Goal: Task Accomplishment & Management: Use online tool/utility

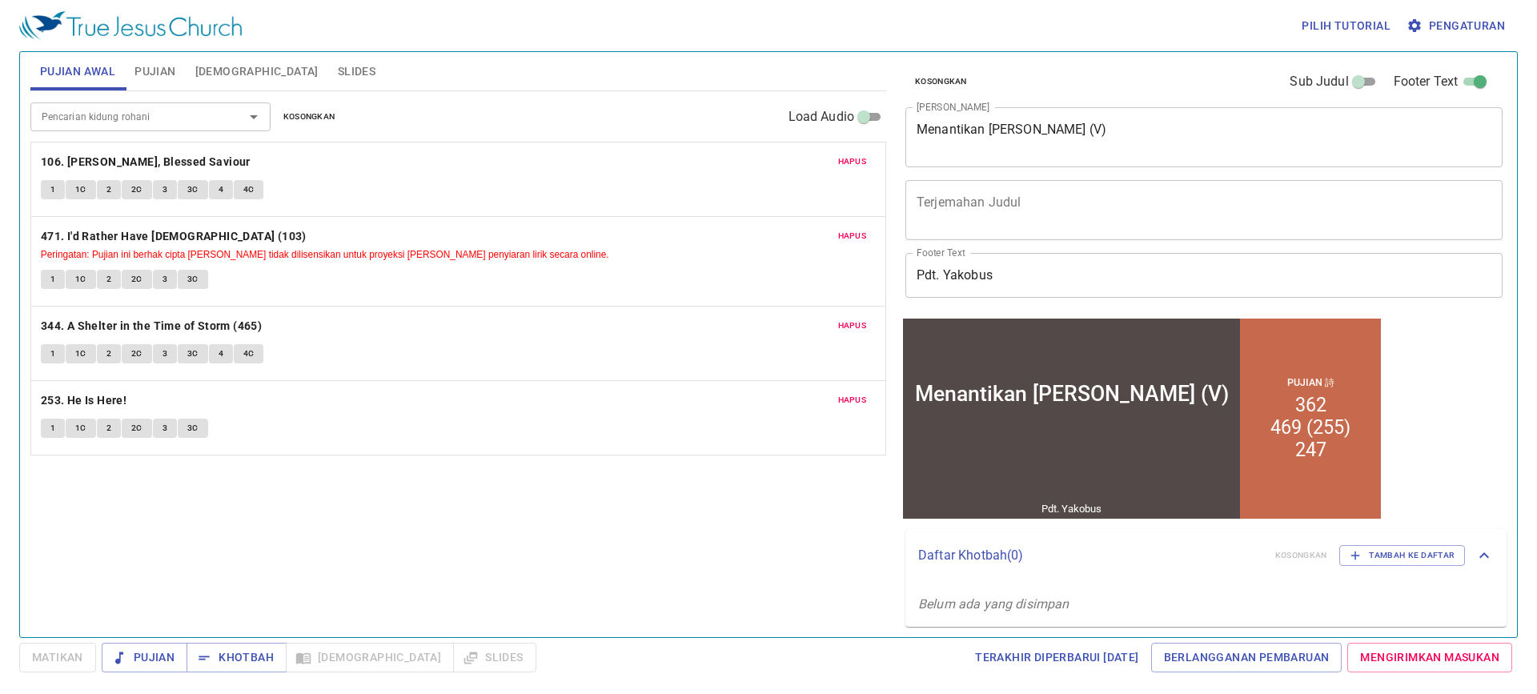
click at [1228, 119] on div "Menantikan [PERSON_NAME] (V) x Judul Khotbah" at bounding box center [1204, 137] width 597 height 60
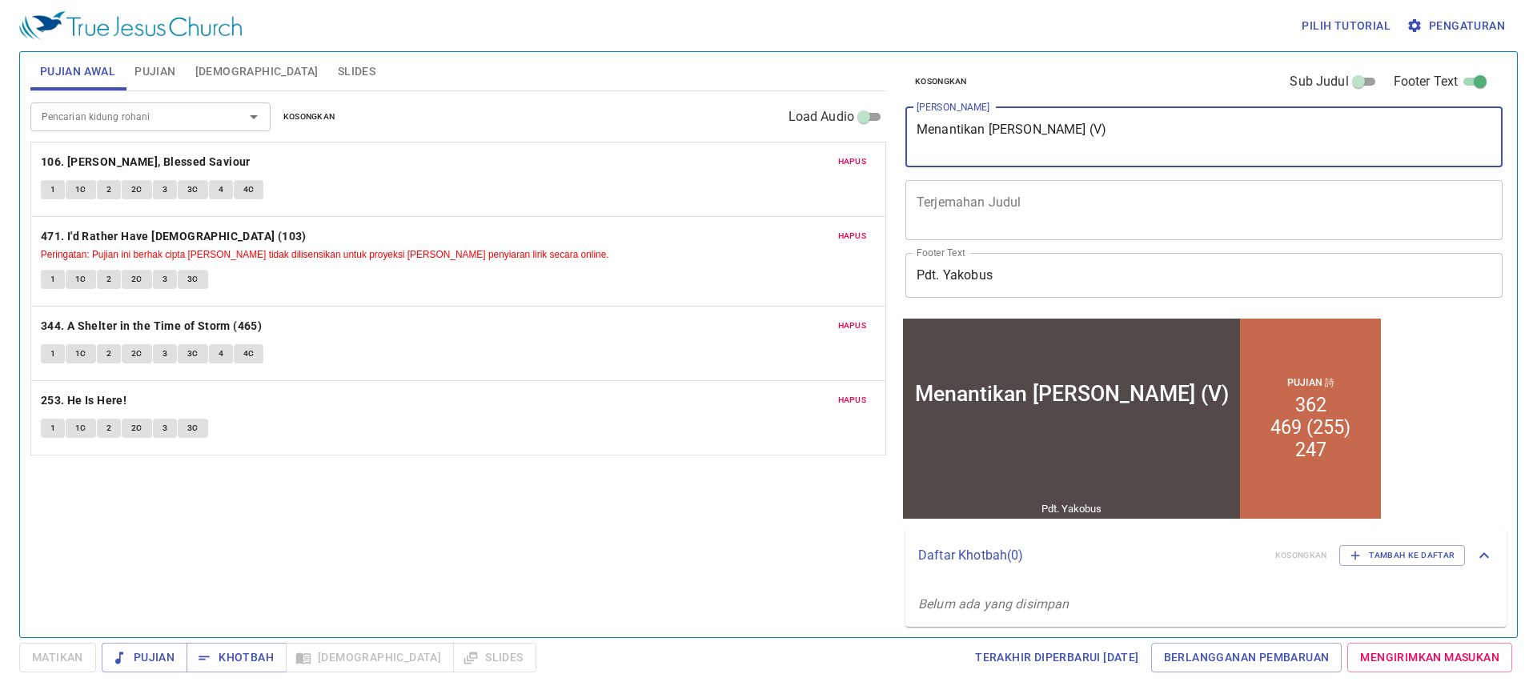
click at [1228, 127] on textarea "Menantikan [PERSON_NAME] (V)" at bounding box center [1204, 137] width 575 height 30
type textarea "M"
drag, startPoint x: 1019, startPoint y: 255, endPoint x: 1018, endPoint y: 264, distance: 9.7
click at [1019, 256] on input "Pdt. Yakobus" at bounding box center [1204, 275] width 597 height 45
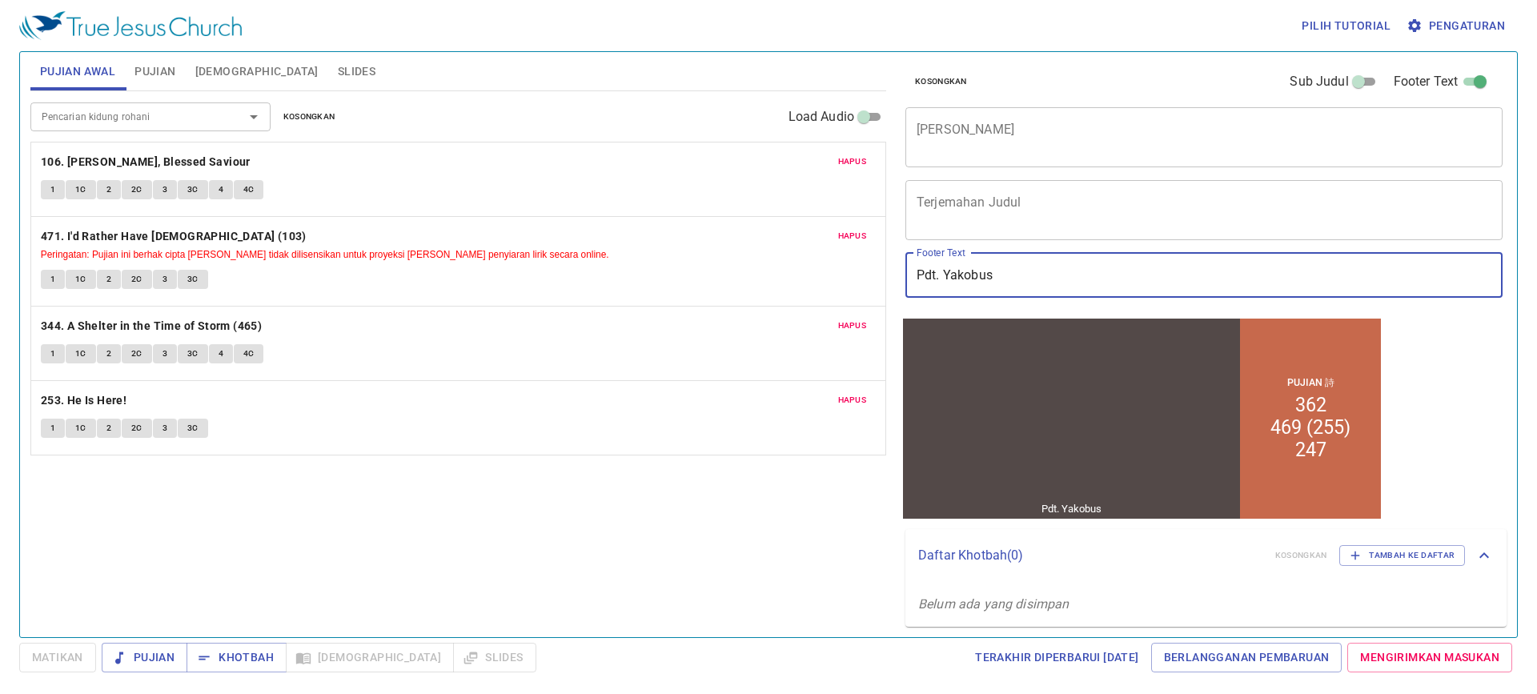
drag, startPoint x: 1018, startPoint y: 271, endPoint x: 812, endPoint y: 271, distance: 205.8
click at [812, 271] on div "Pujian Awal Pujian Alkitab Slides Pencarian kidung rohani Pencarian kidung roha…" at bounding box center [768, 338] width 1489 height 585
click at [839, 168] on span "Hapus" at bounding box center [852, 162] width 29 height 14
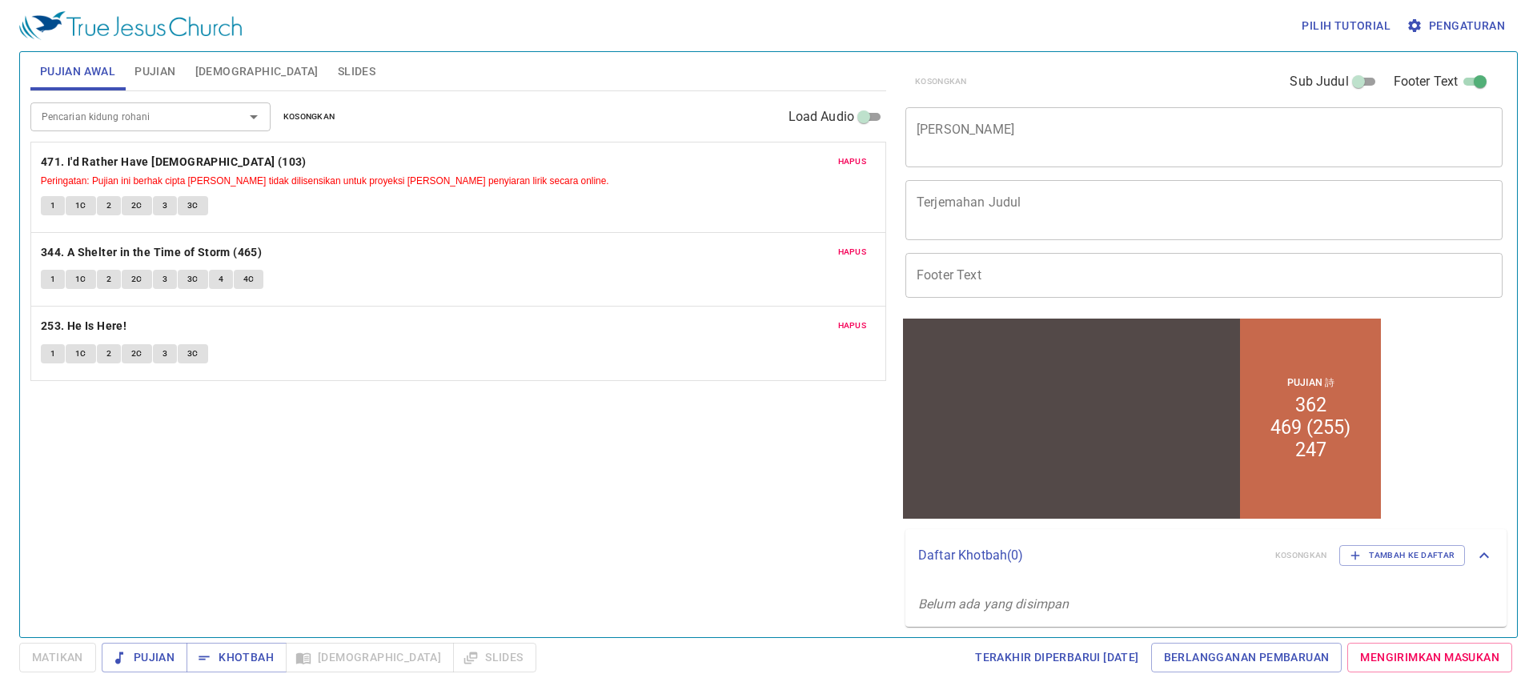
click at [839, 168] on span "Hapus" at bounding box center [852, 162] width 29 height 14
click at [839, 245] on span "Hapus" at bounding box center [852, 252] width 29 height 14
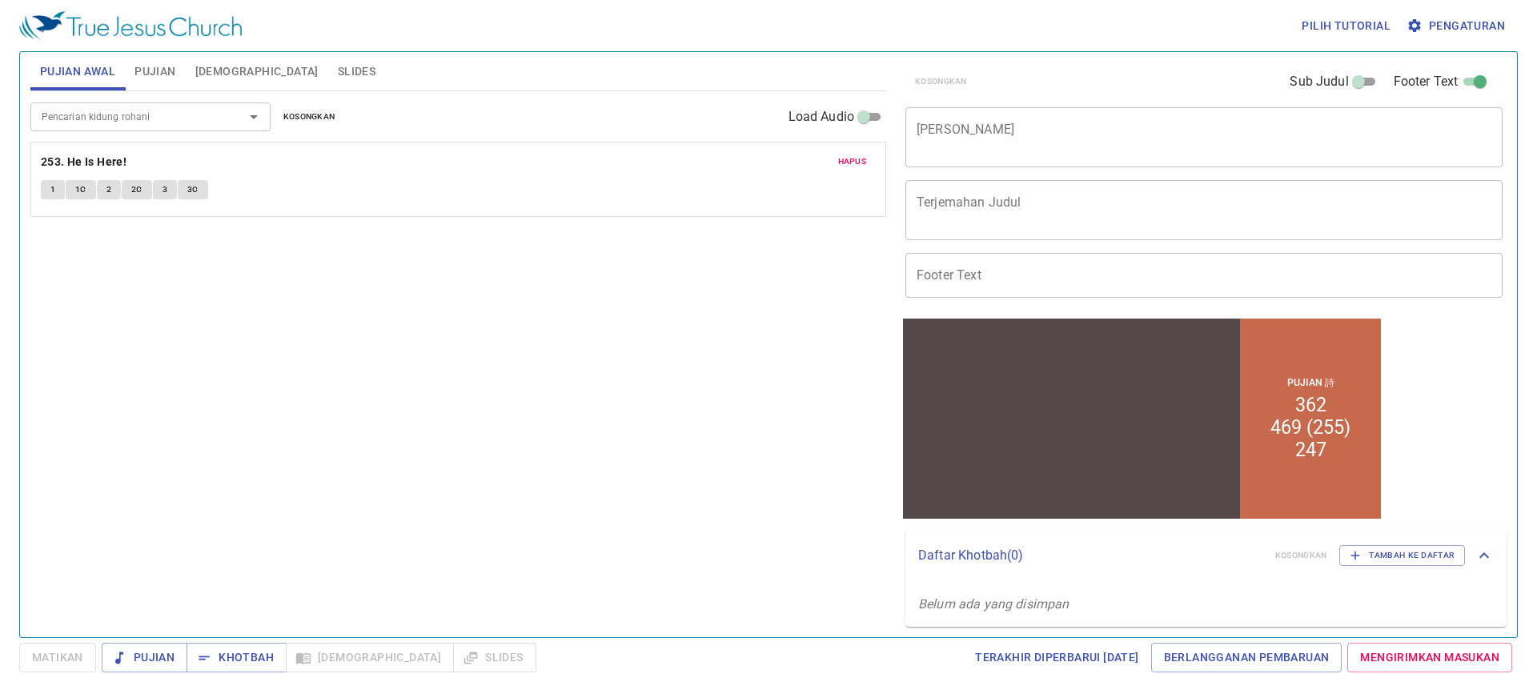
click at [839, 168] on span "Hapus" at bounding box center [852, 162] width 29 height 14
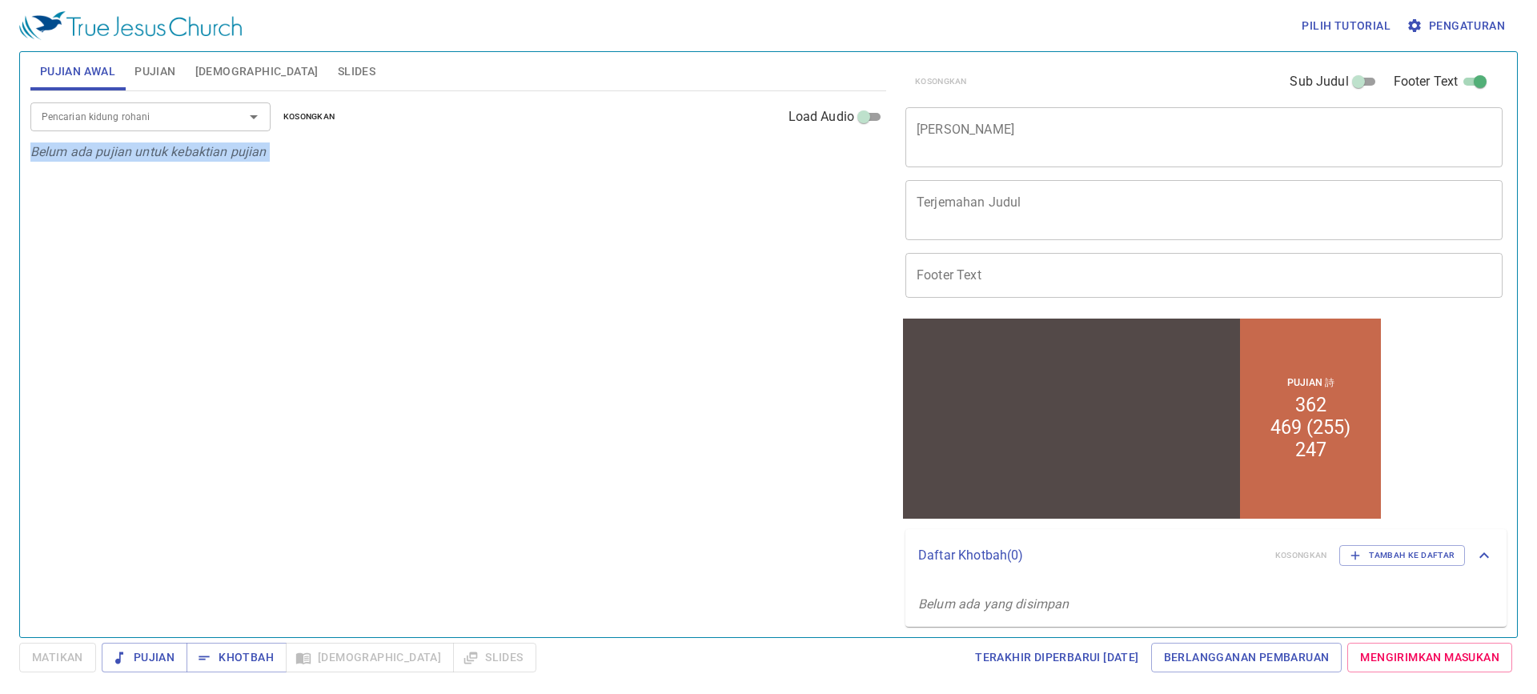
click at [839, 168] on div "Pencarian kidung rohani Pencarian kidung rohani Kosongkan Load Audio Belum ada …" at bounding box center [458, 357] width 856 height 533
click at [219, 115] on div "Pencarian kidung rohani" at bounding box center [150, 116] width 240 height 28
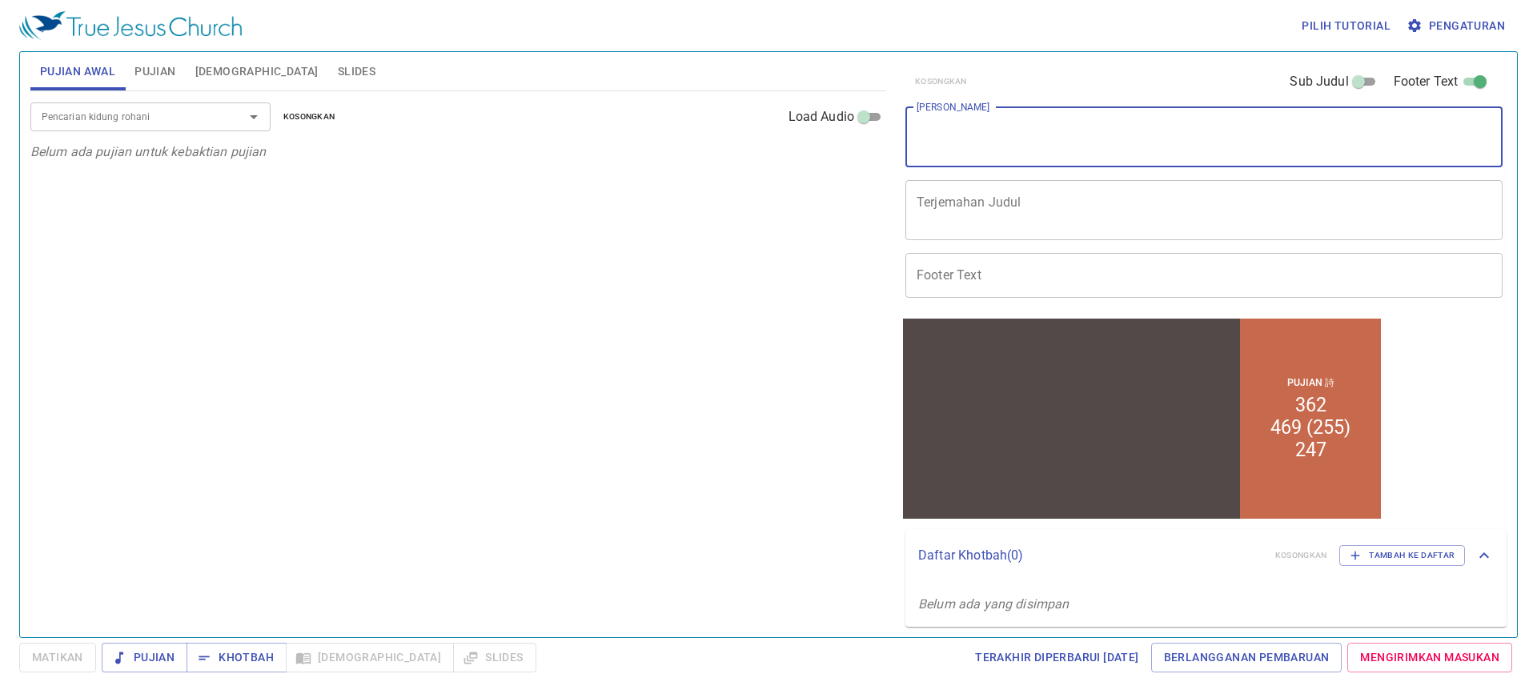
click at [1046, 151] on textarea "[PERSON_NAME]" at bounding box center [1204, 137] width 575 height 30
click at [989, 126] on textarea "Berikanlah Apa yang A" at bounding box center [1204, 137] width 575 height 30
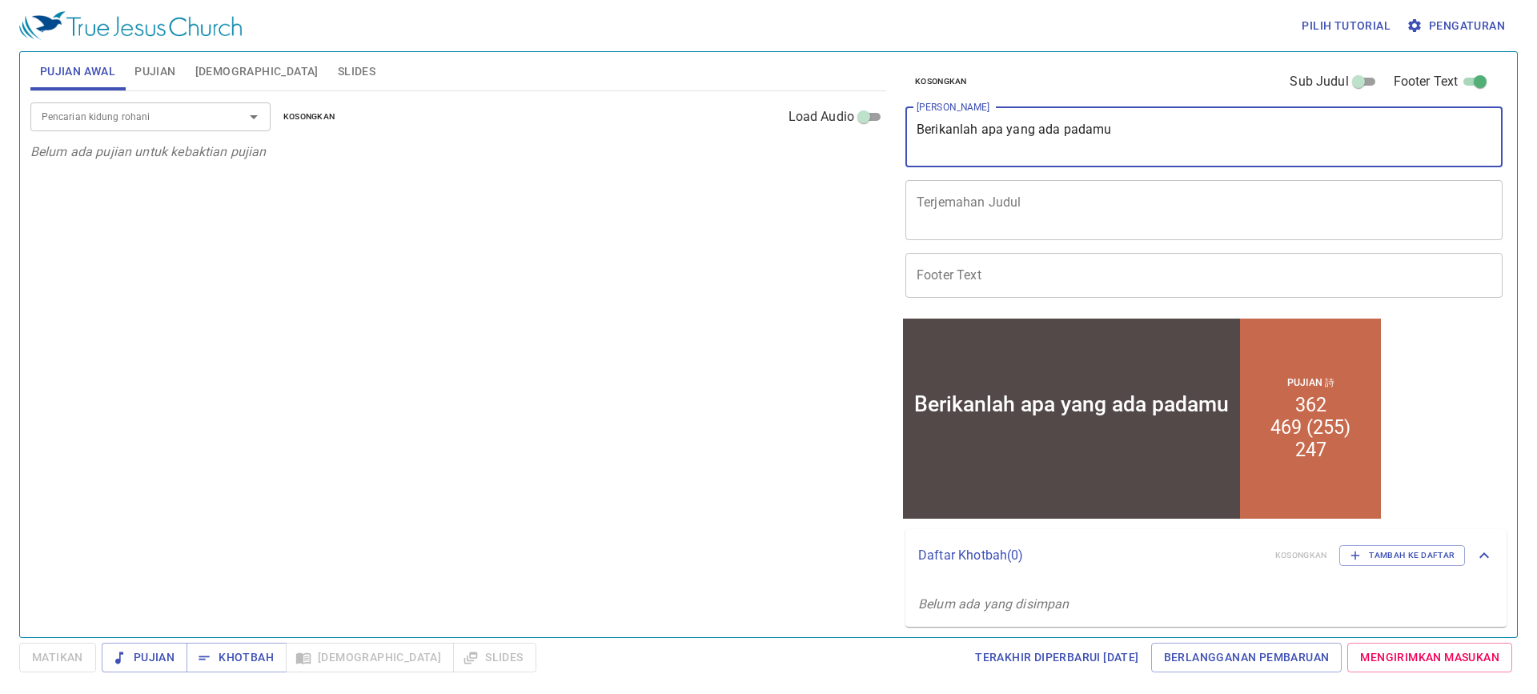
type textarea "Berikanlah apa yang ada padamu"
click at [174, 74] on span "Pujian" at bounding box center [155, 72] width 41 height 20
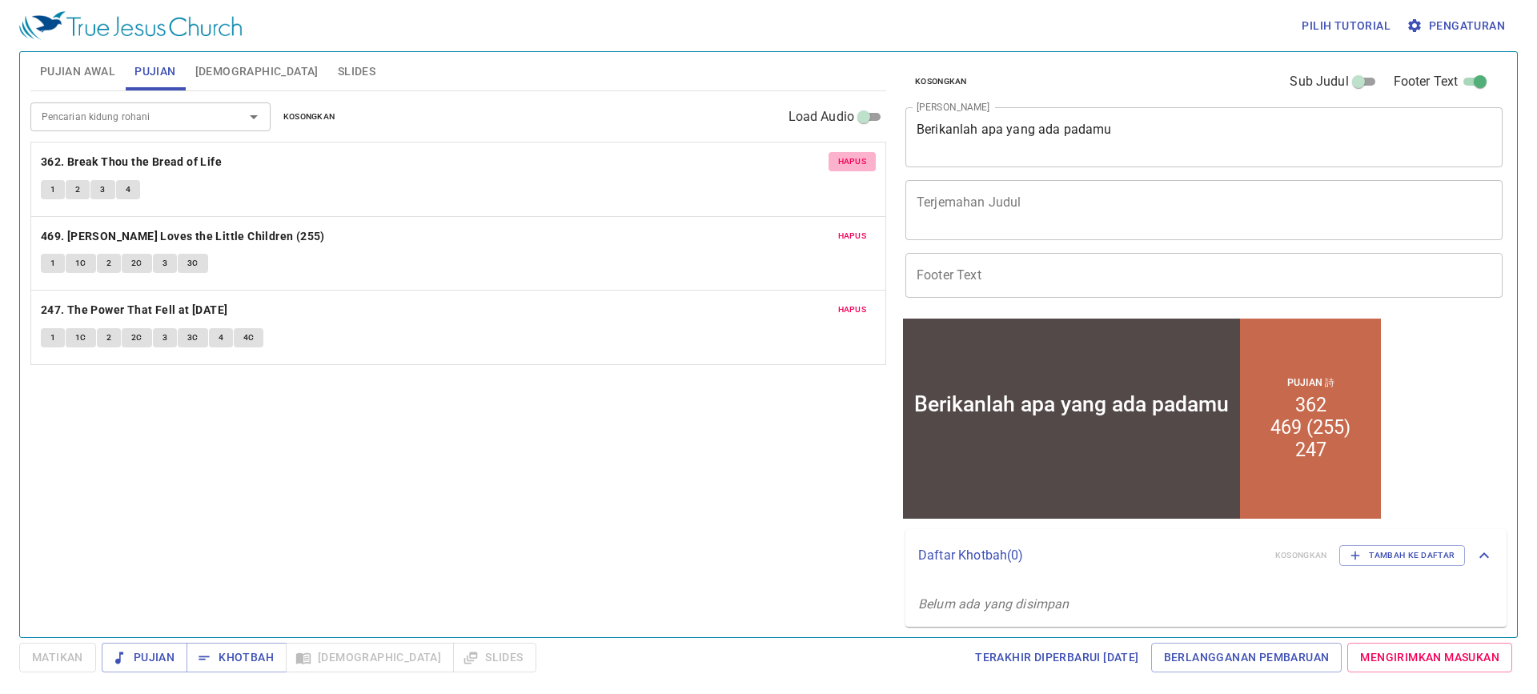
click at [846, 154] on button "Hapus" at bounding box center [853, 161] width 48 height 19
click at [846, 227] on button "Hapus" at bounding box center [853, 236] width 48 height 19
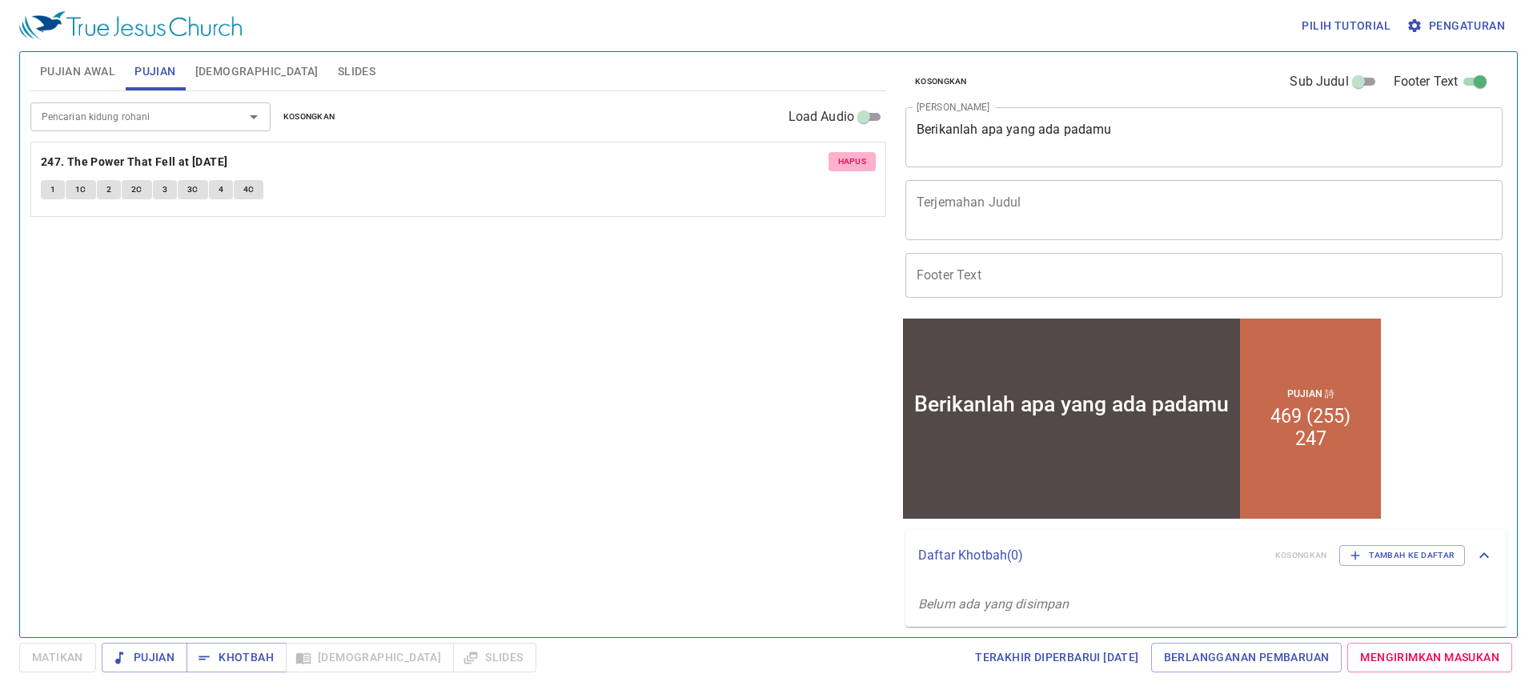
click at [846, 154] on button "Hapus" at bounding box center [853, 161] width 48 height 19
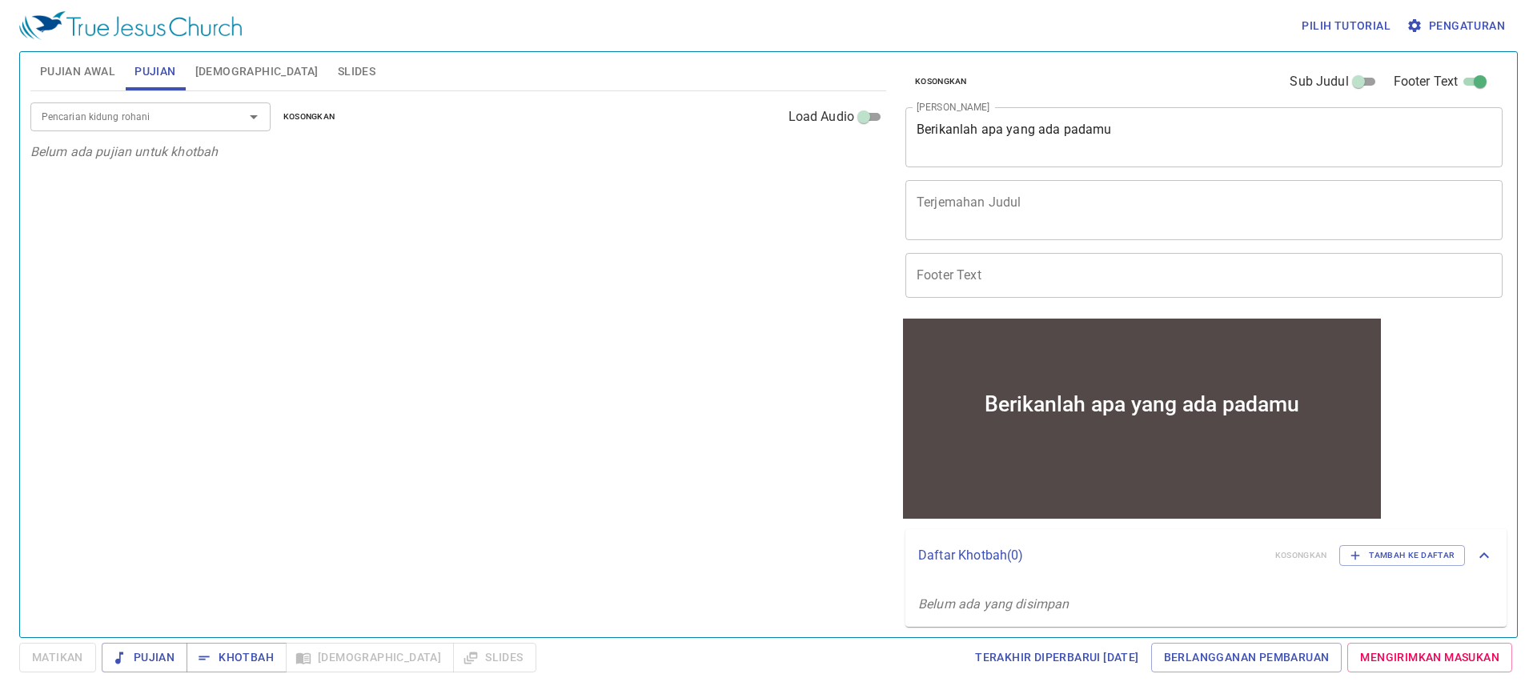
click at [84, 106] on div "Pencarian kidung rohani" at bounding box center [150, 116] width 240 height 28
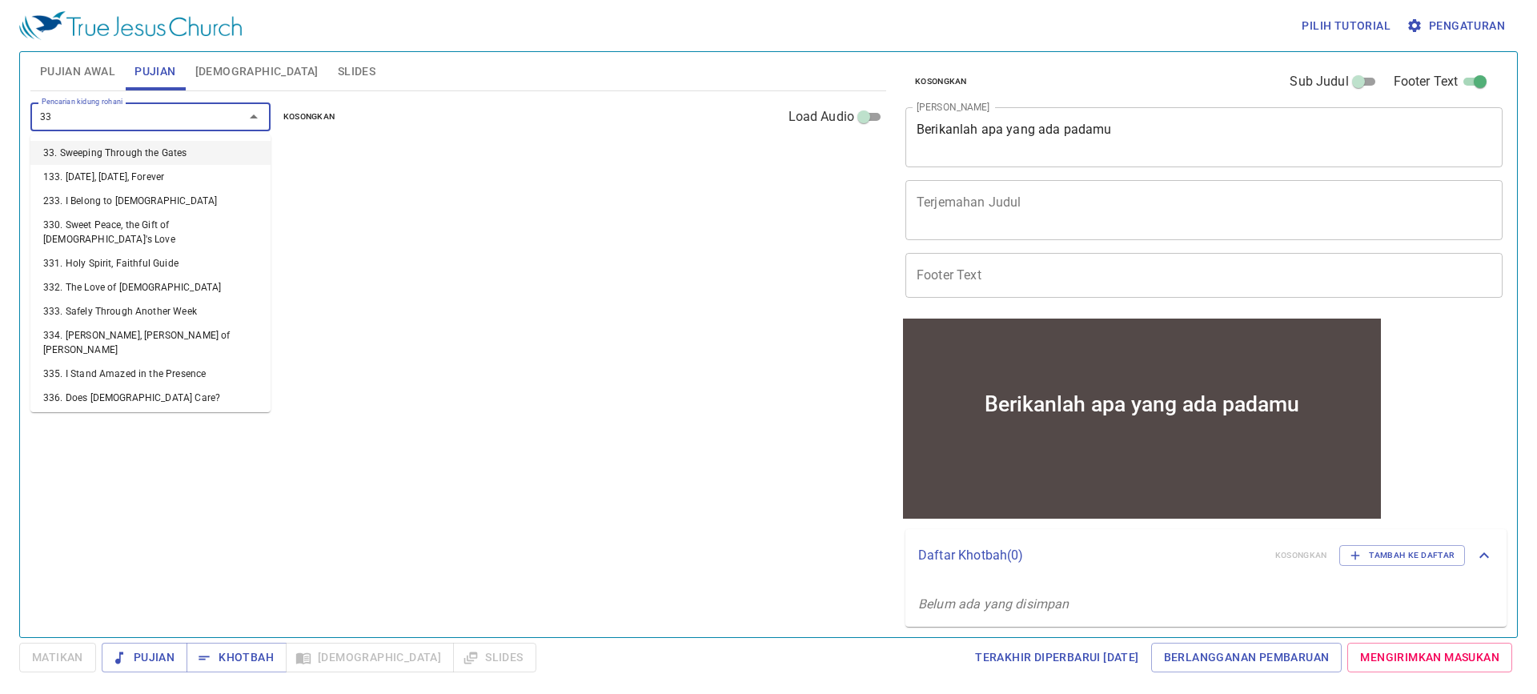
type input "333"
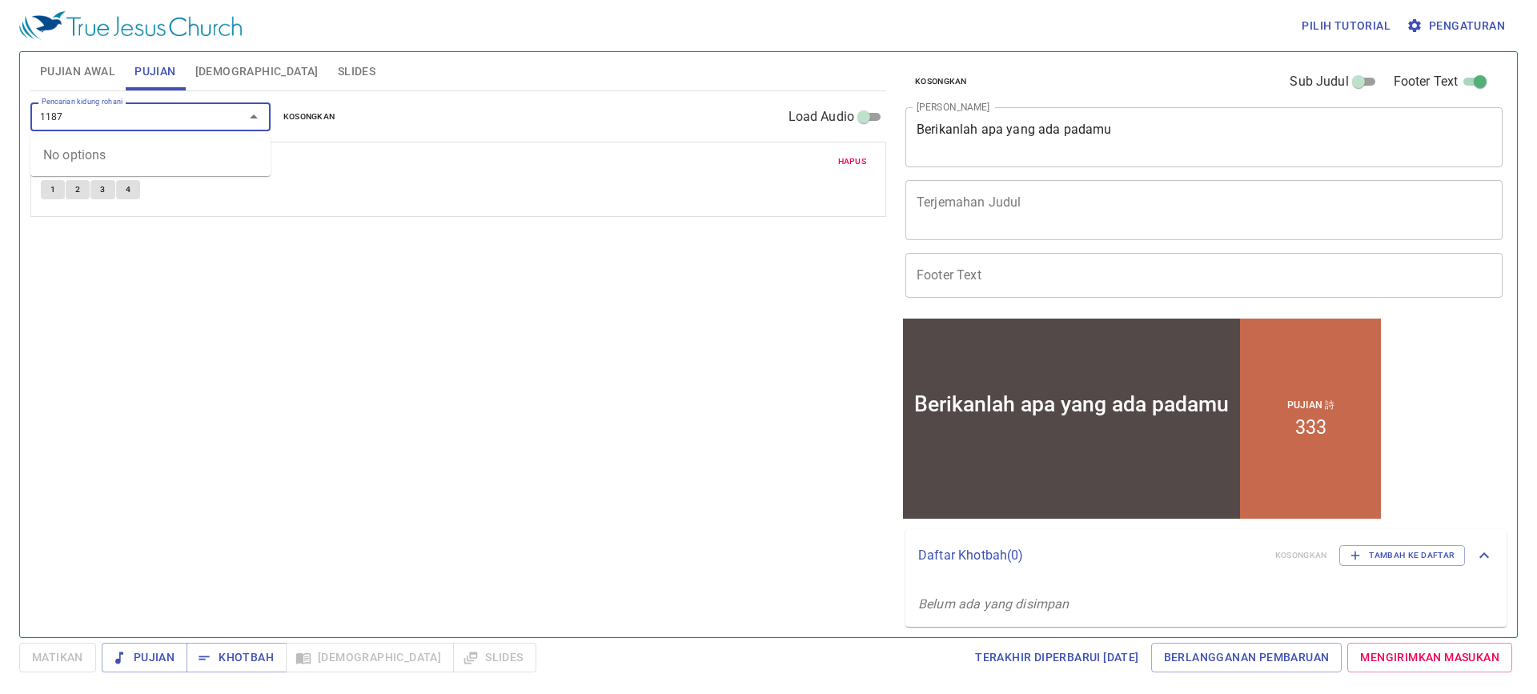
type input "118"
click at [1439, 18] on span "Pengaturan" at bounding box center [1457, 26] width 95 height 20
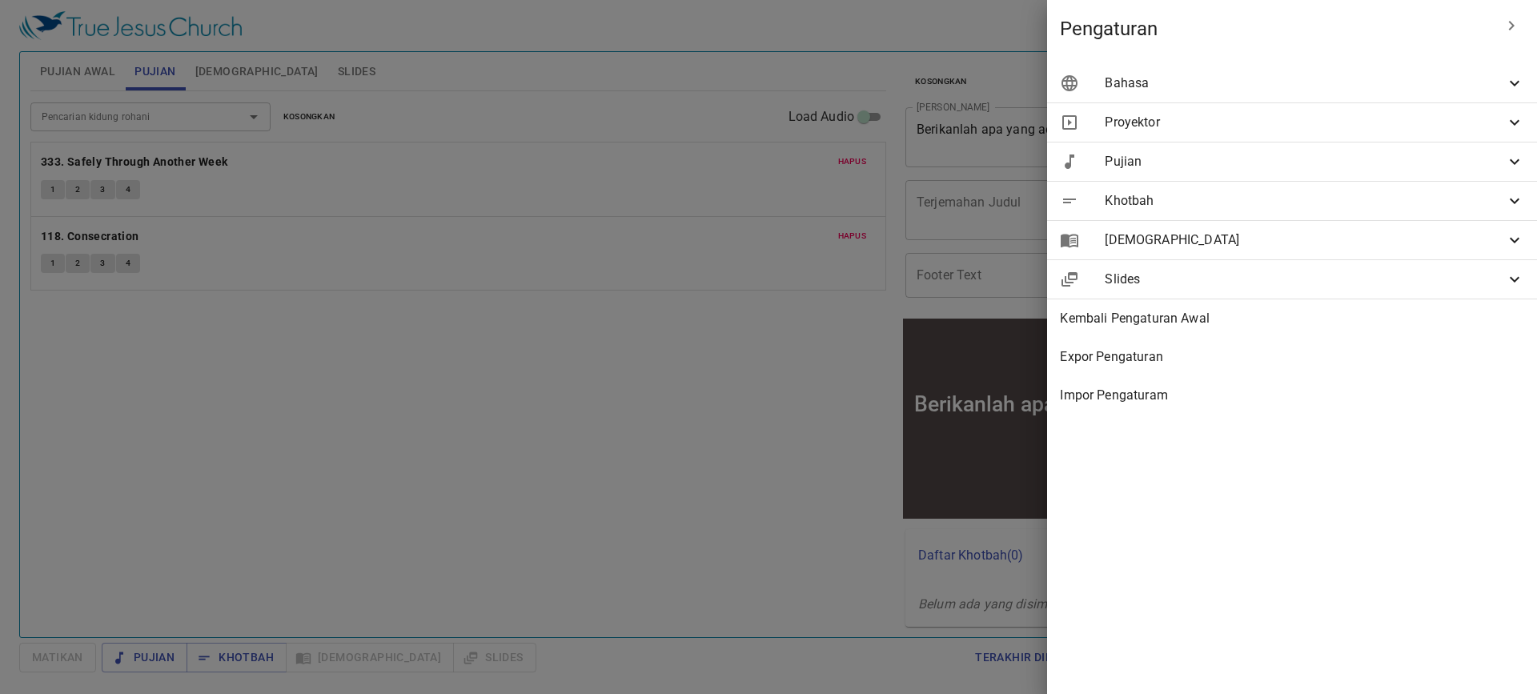
click at [0, 0] on div "Bahasa" at bounding box center [0, 0] width 0 height 0
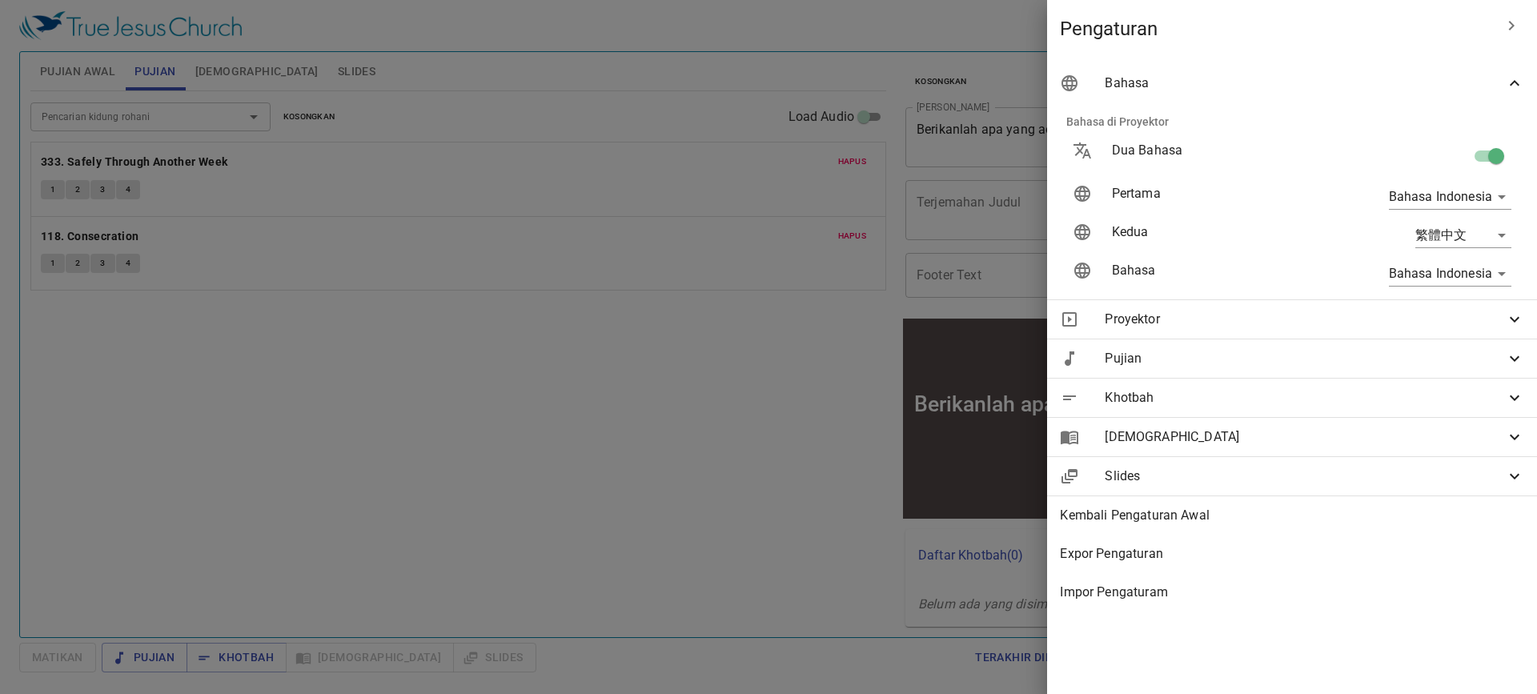
click at [1507, 160] on input "checkbox" at bounding box center [1496, 159] width 91 height 30
checkbox input "false"
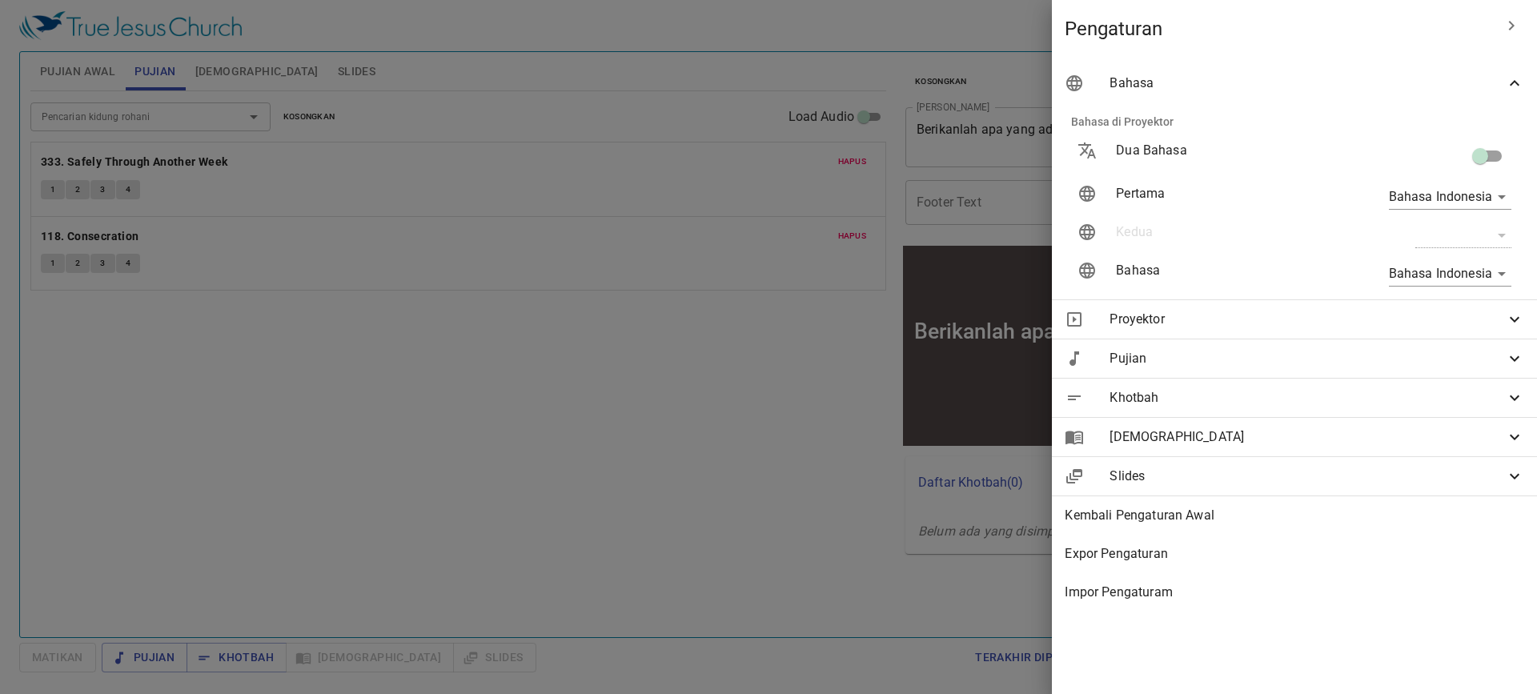
click at [0, 0] on div at bounding box center [0, 0] width 0 height 0
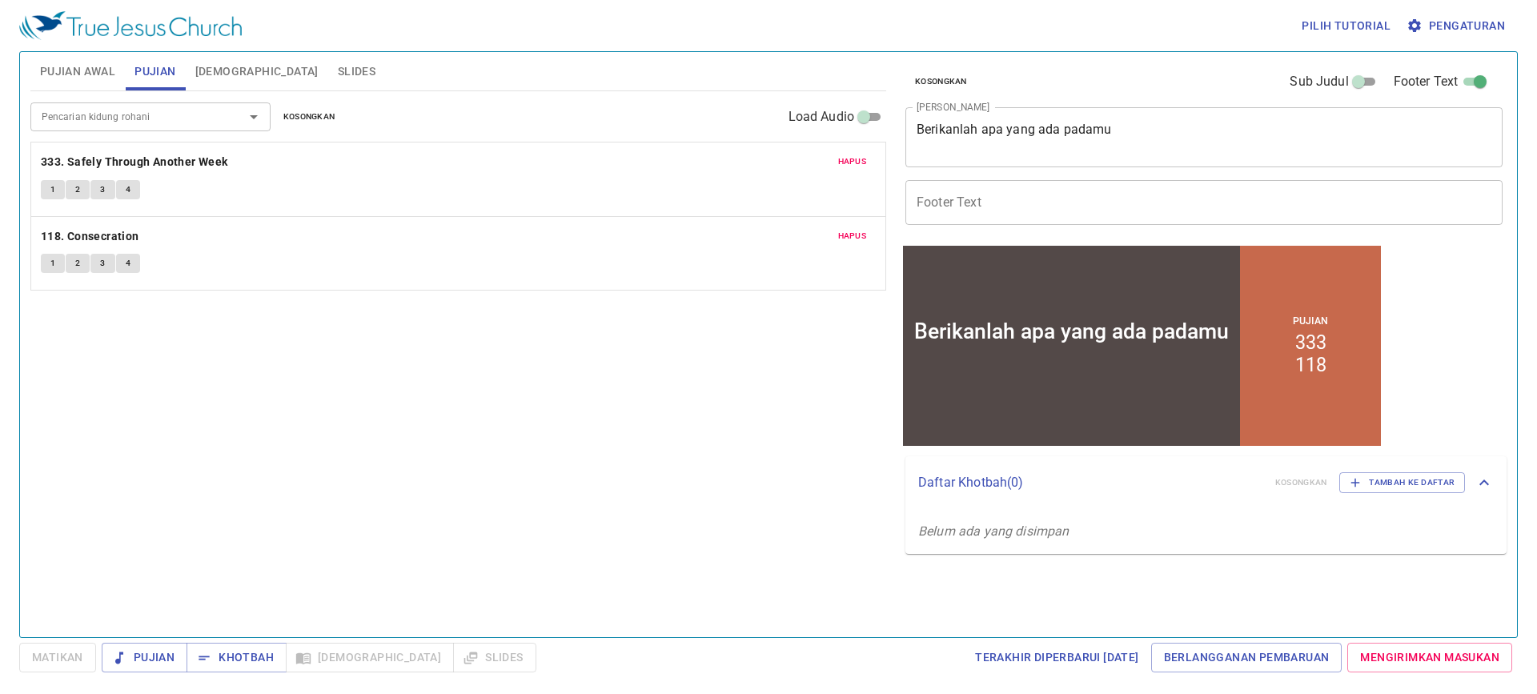
click at [1011, 216] on input "Footer Text" at bounding box center [1204, 202] width 597 height 45
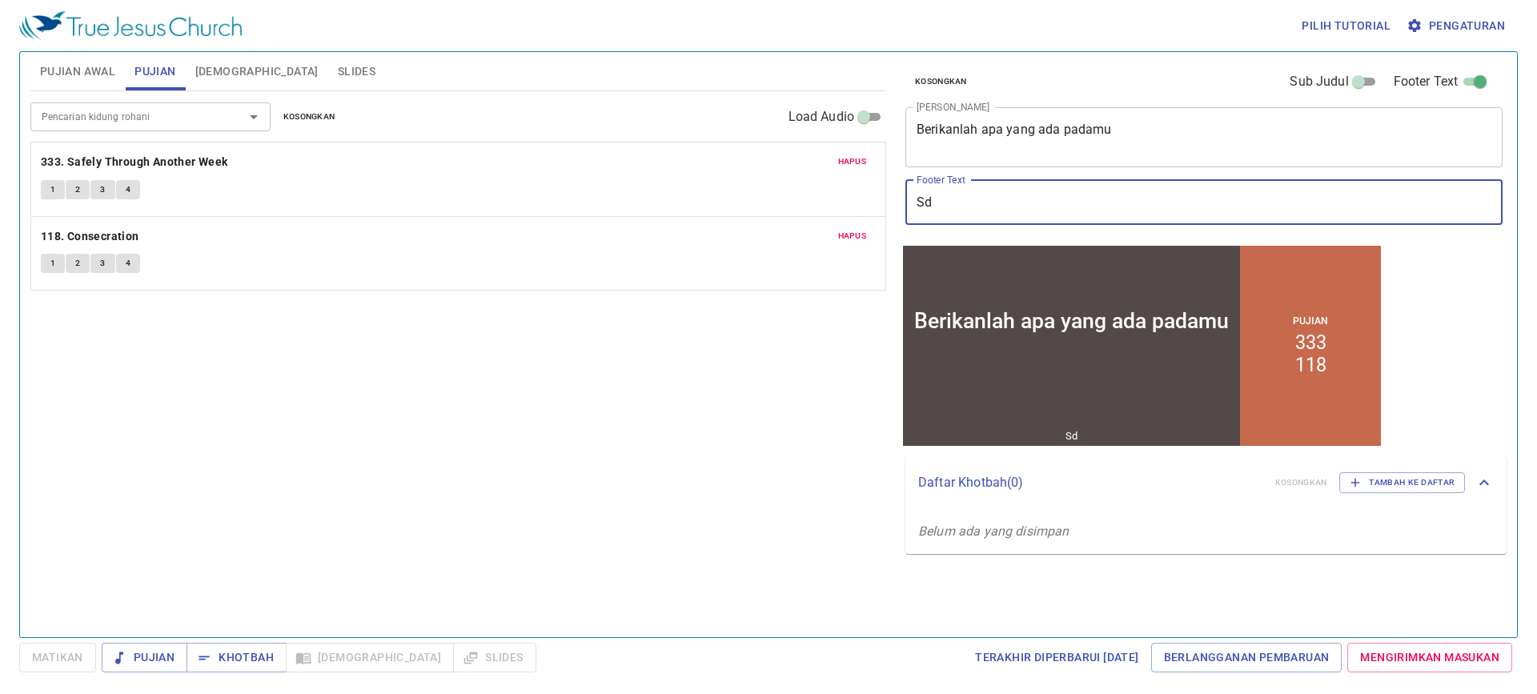
type input "Sdr. [PERSON_NAME]"
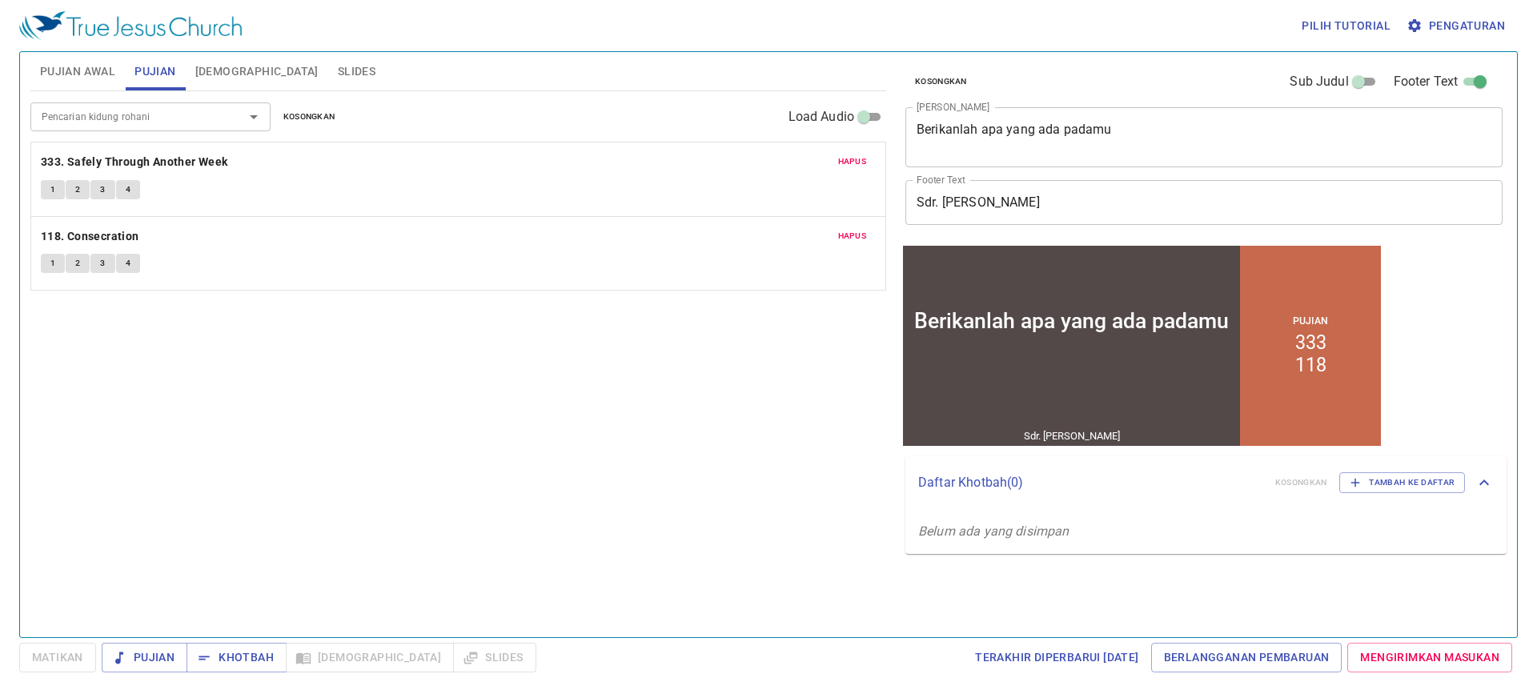
click at [428, 354] on div "Pencarian kidung rohani Pencarian kidung rohani Kosongkan Load Audio Hapus 333.…" at bounding box center [458, 357] width 856 height 533
click at [115, 63] on span "Pujian Awal" at bounding box center [77, 72] width 75 height 20
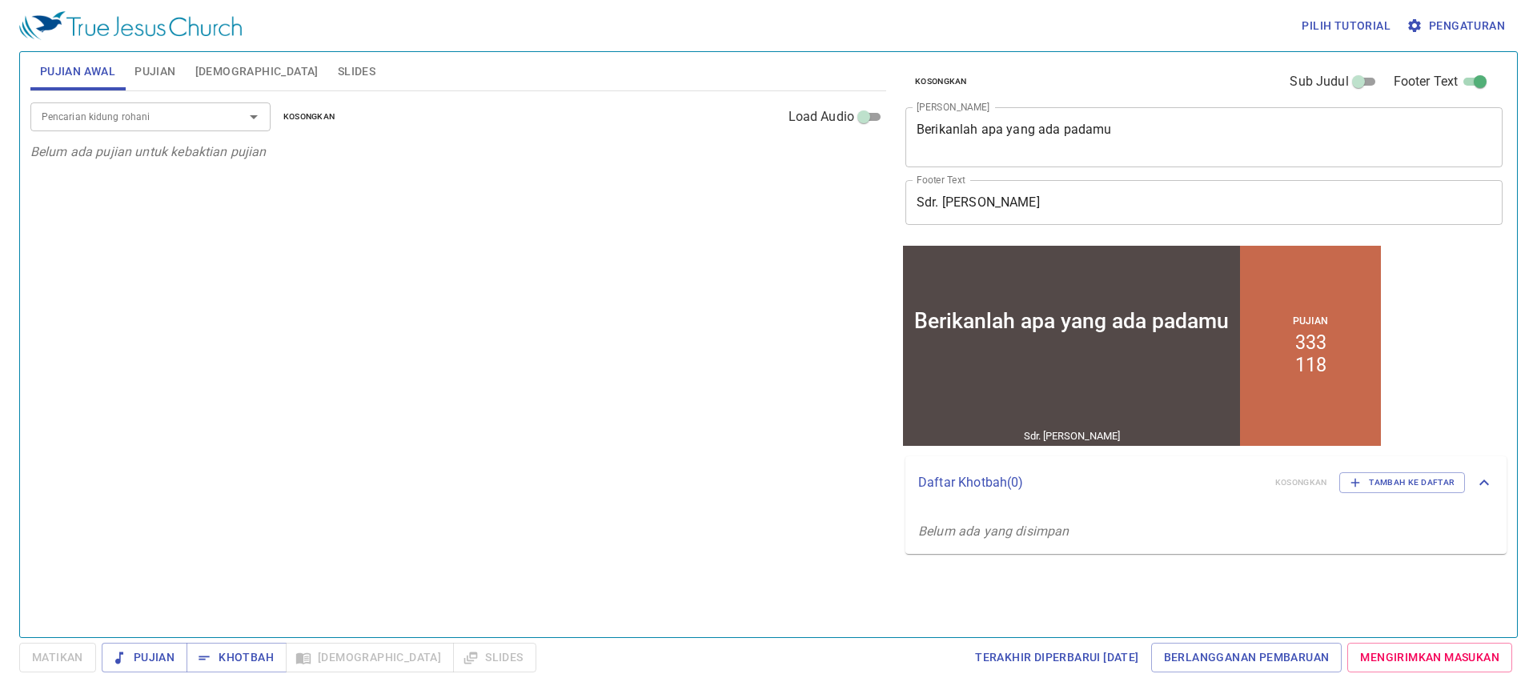
click at [328, 80] on button "Slides" at bounding box center [356, 71] width 57 height 38
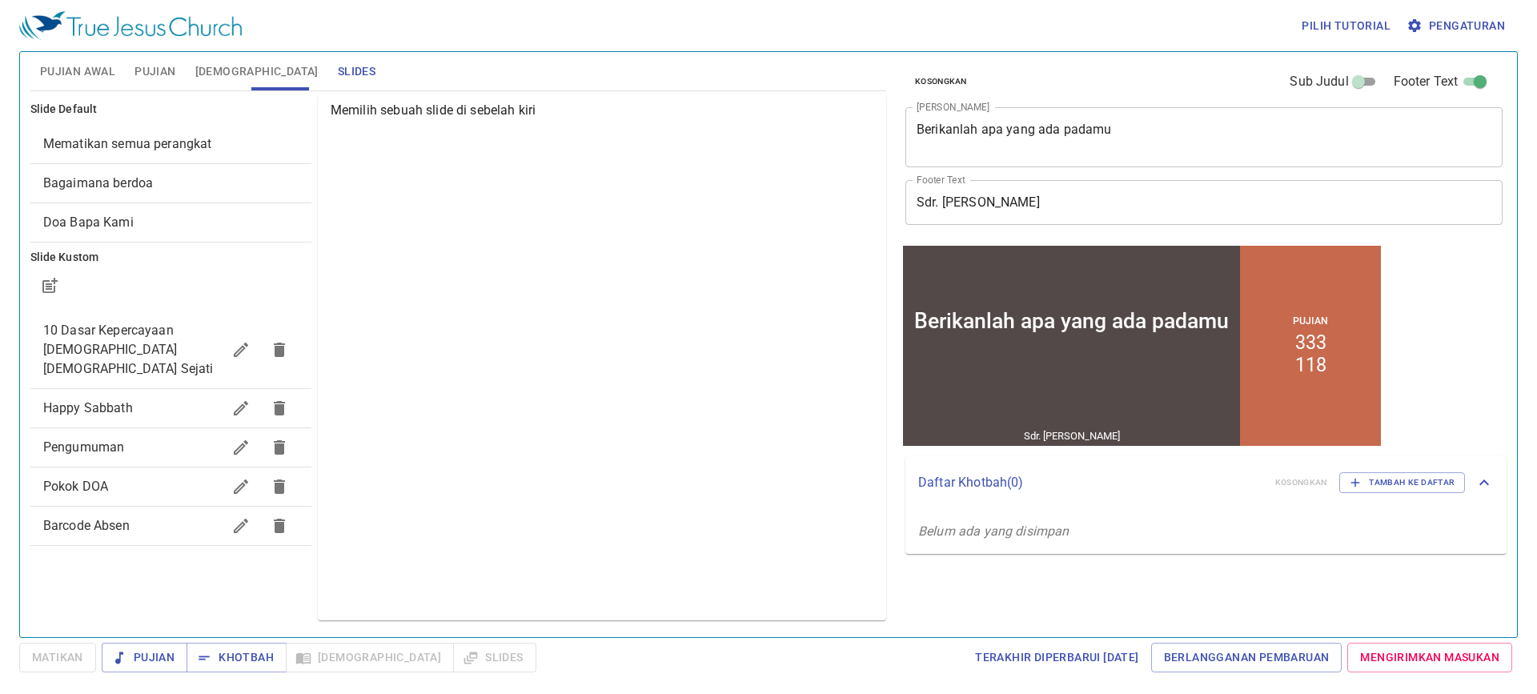
click at [216, 194] on div "Bagaimana berdoa" at bounding box center [170, 183] width 281 height 38
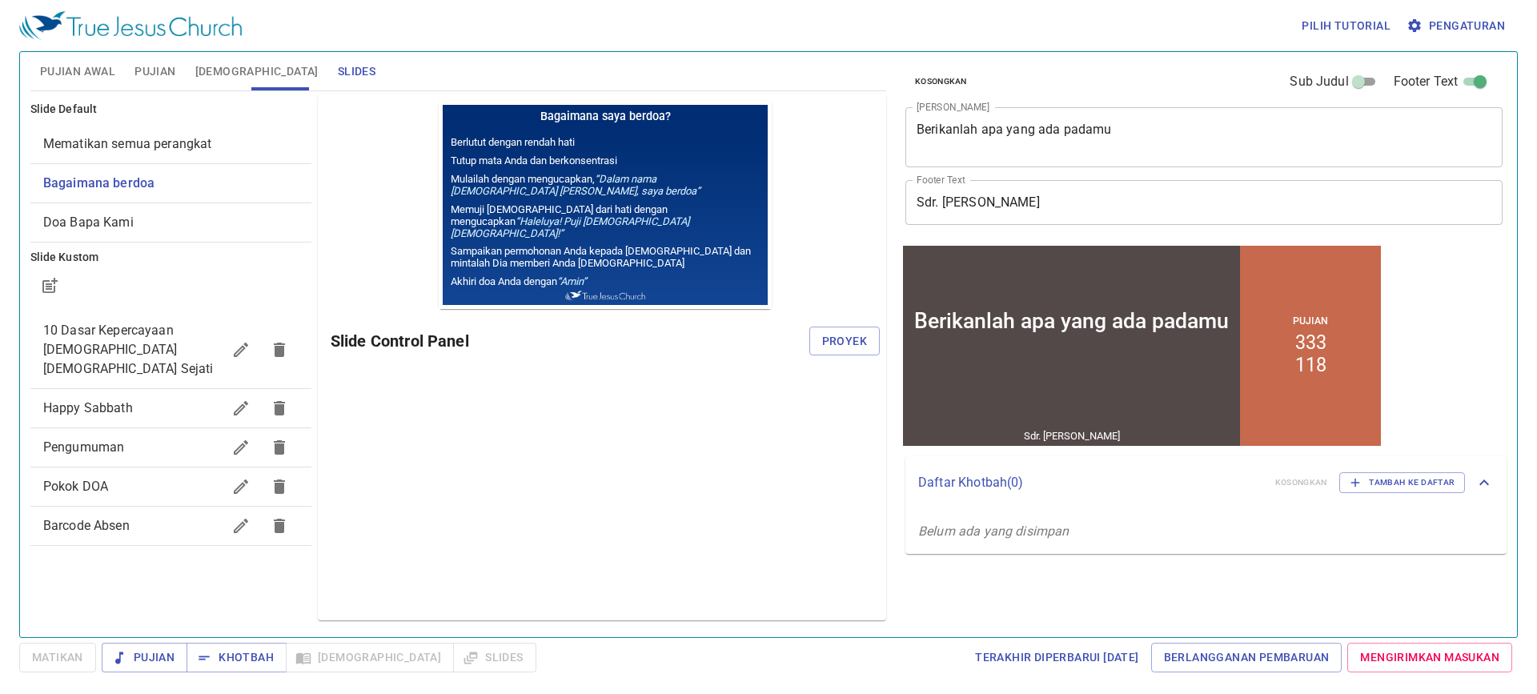
click at [808, 325] on div "Slide Control Panel Proyek" at bounding box center [605, 341] width 549 height 38
click at [838, 340] on span "Proyek" at bounding box center [844, 342] width 45 height 20
click at [672, 413] on div "Pratinjau Slide Control Panel" at bounding box center [602, 357] width 569 height 526
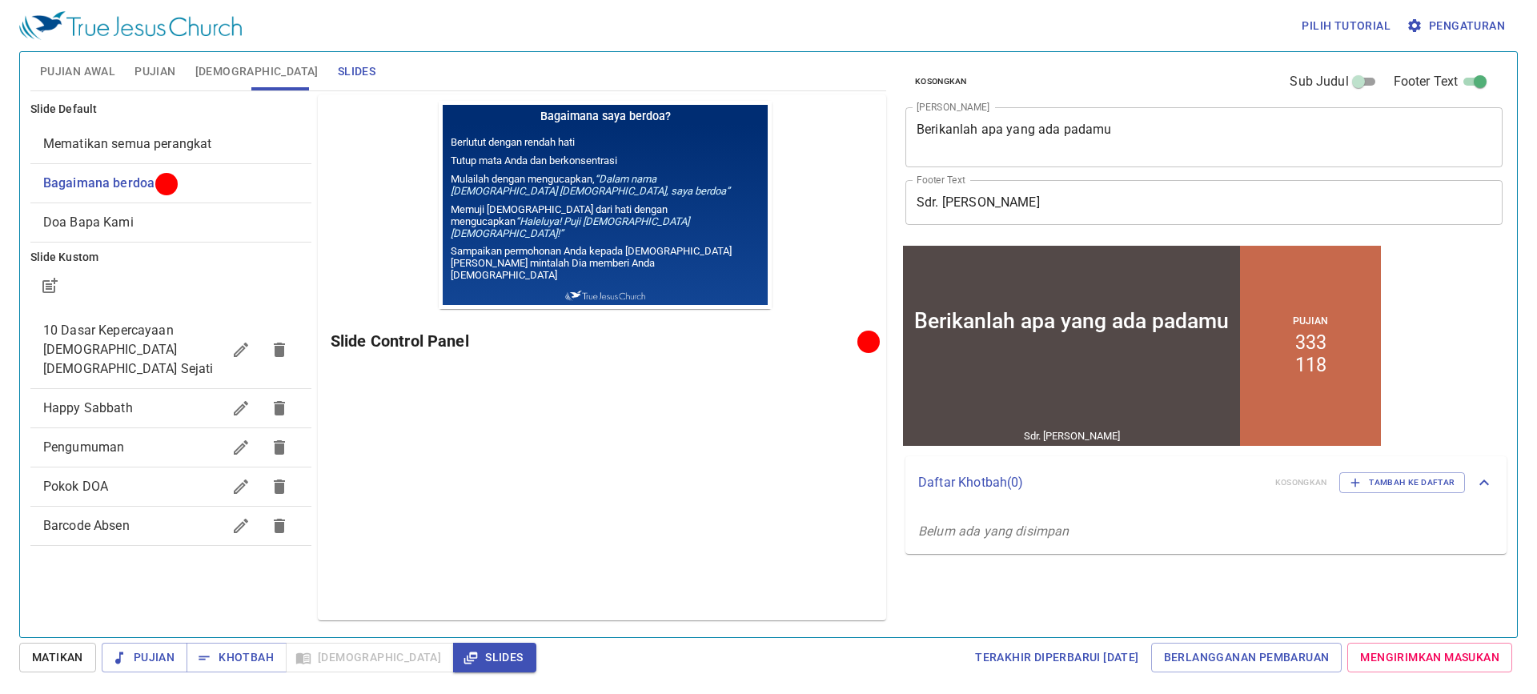
click at [759, 406] on div "Pratinjau Slide Control Panel" at bounding box center [602, 357] width 569 height 526
click at [95, 60] on button "Pujian Awal" at bounding box center [77, 71] width 94 height 38
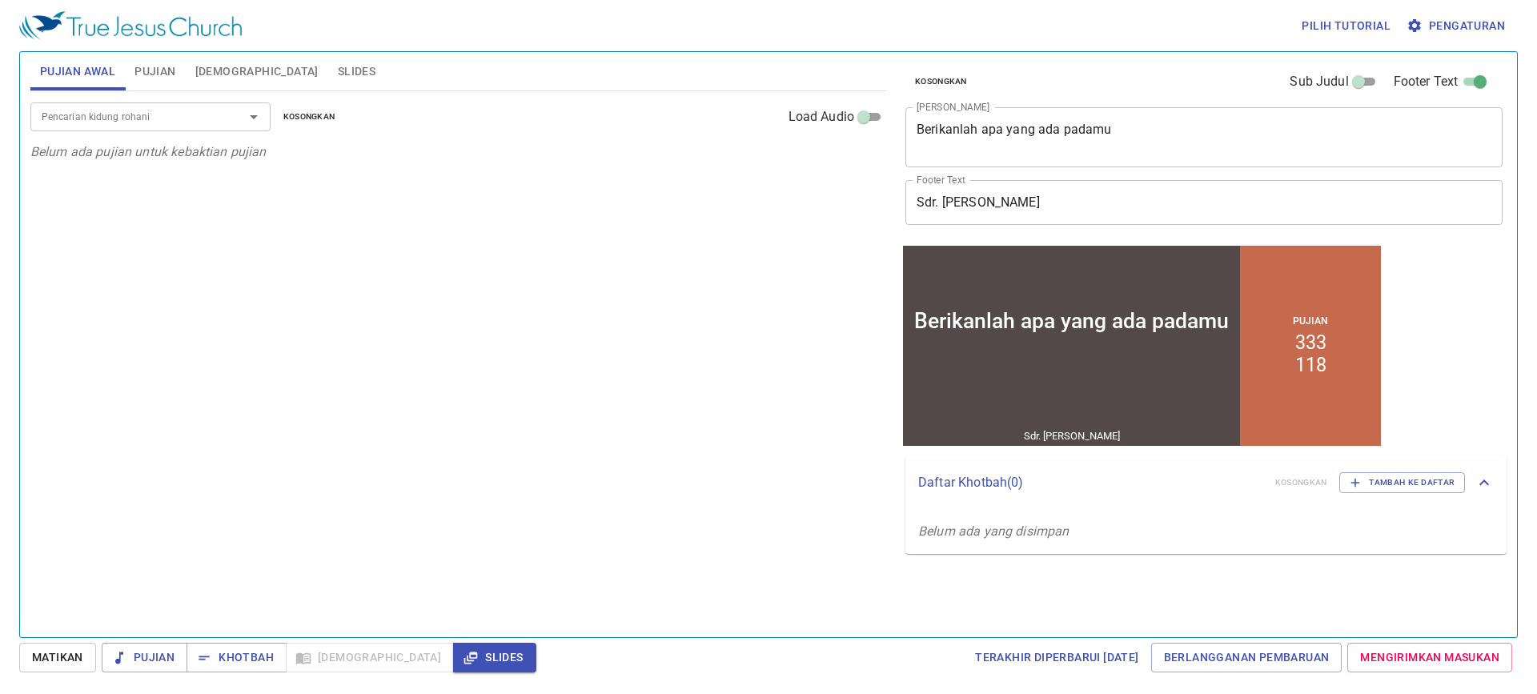
click at [144, 105] on div "Pencarian kidung rohani" at bounding box center [150, 116] width 240 height 28
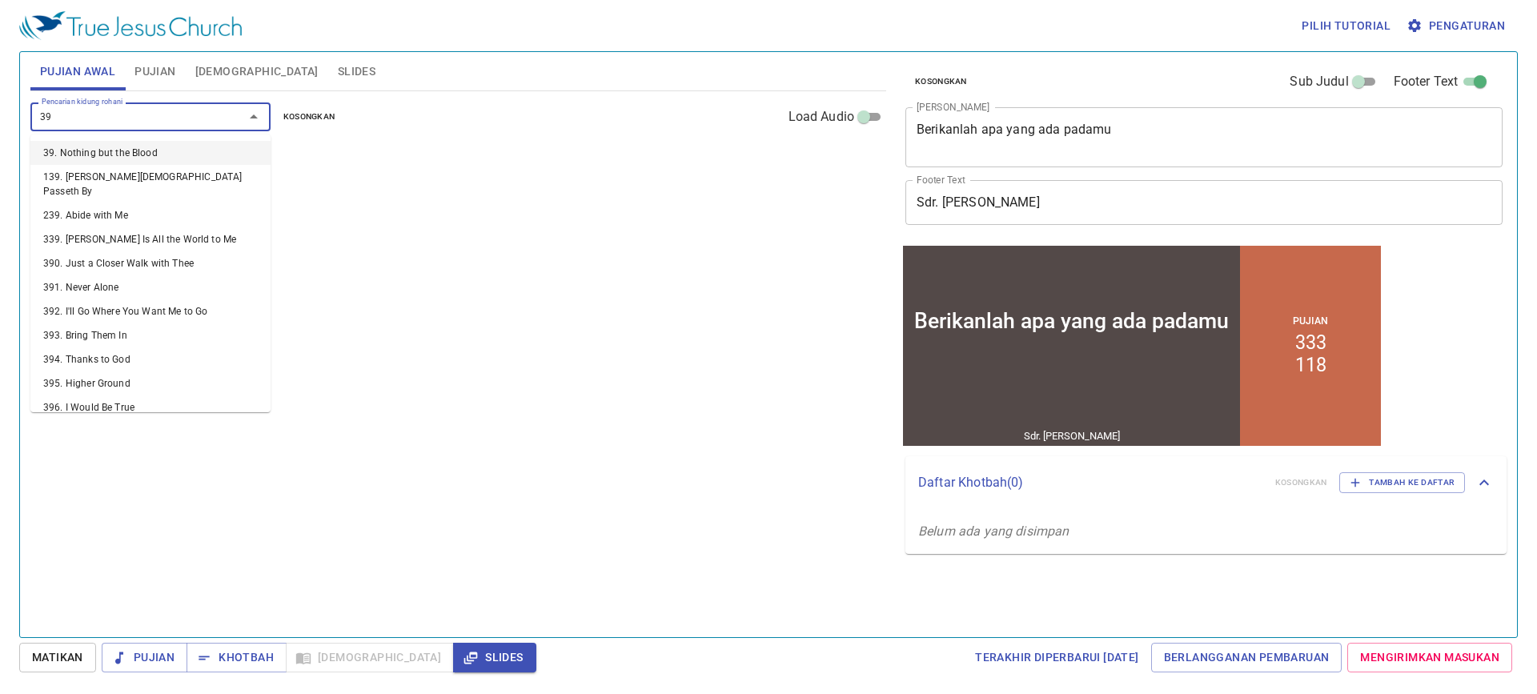
type input "394"
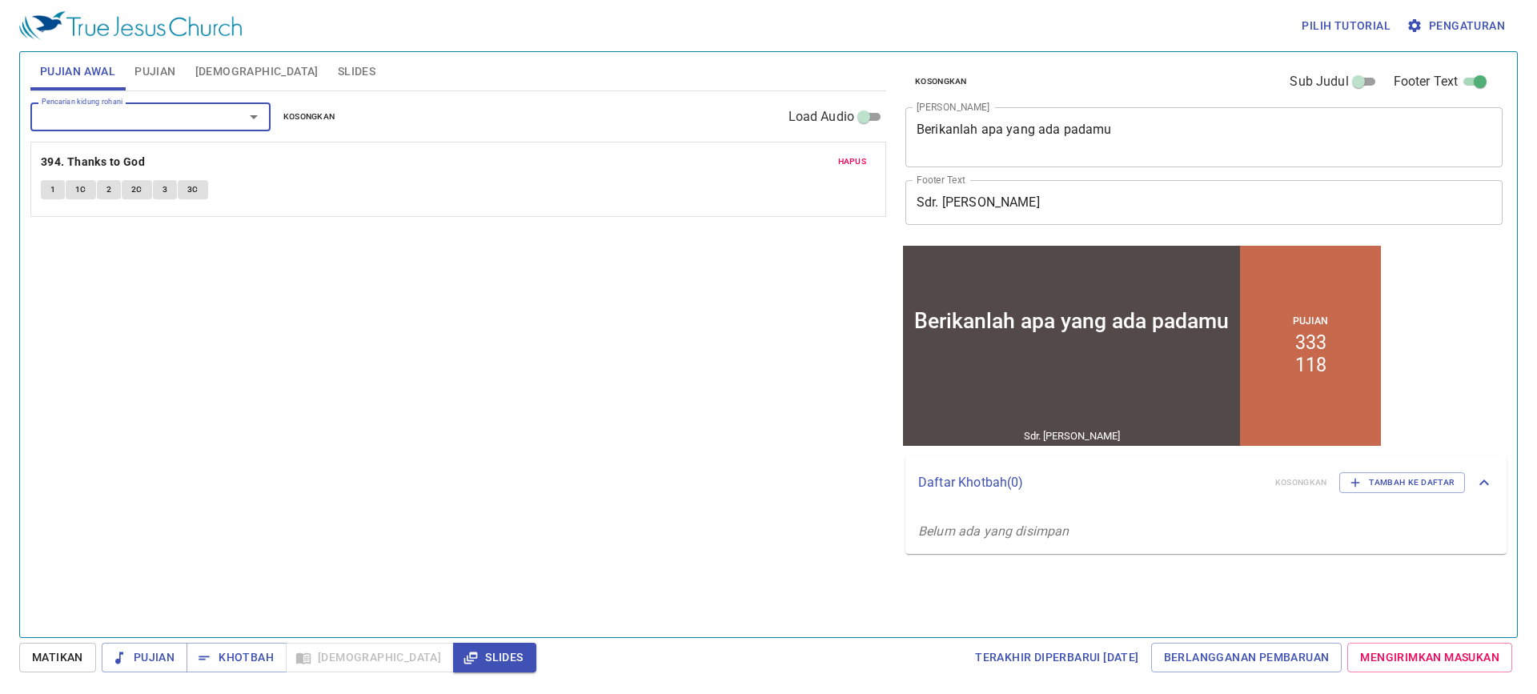
click at [50, 185] on span "1" at bounding box center [52, 190] width 5 height 14
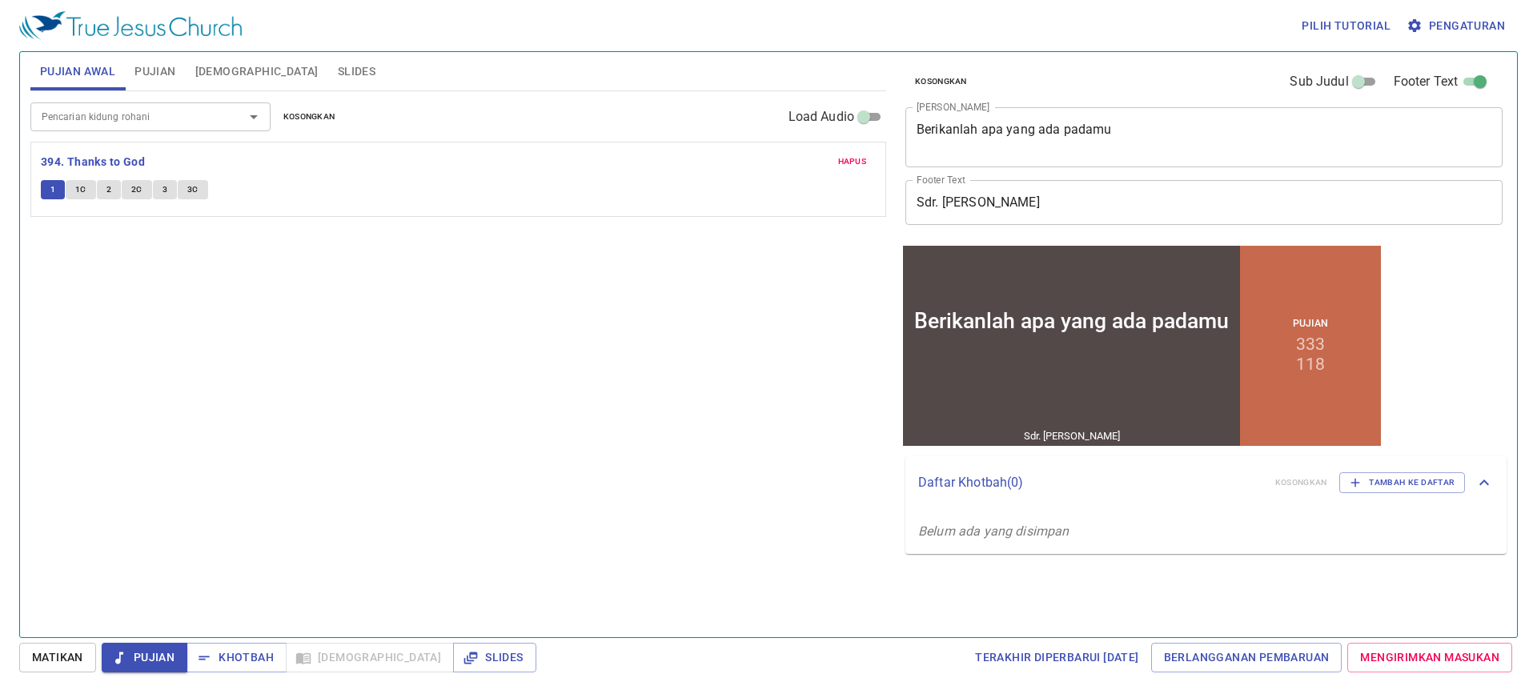
click at [85, 191] on span "1C" at bounding box center [80, 190] width 11 height 14
click at [112, 184] on button "2" at bounding box center [109, 189] width 24 height 19
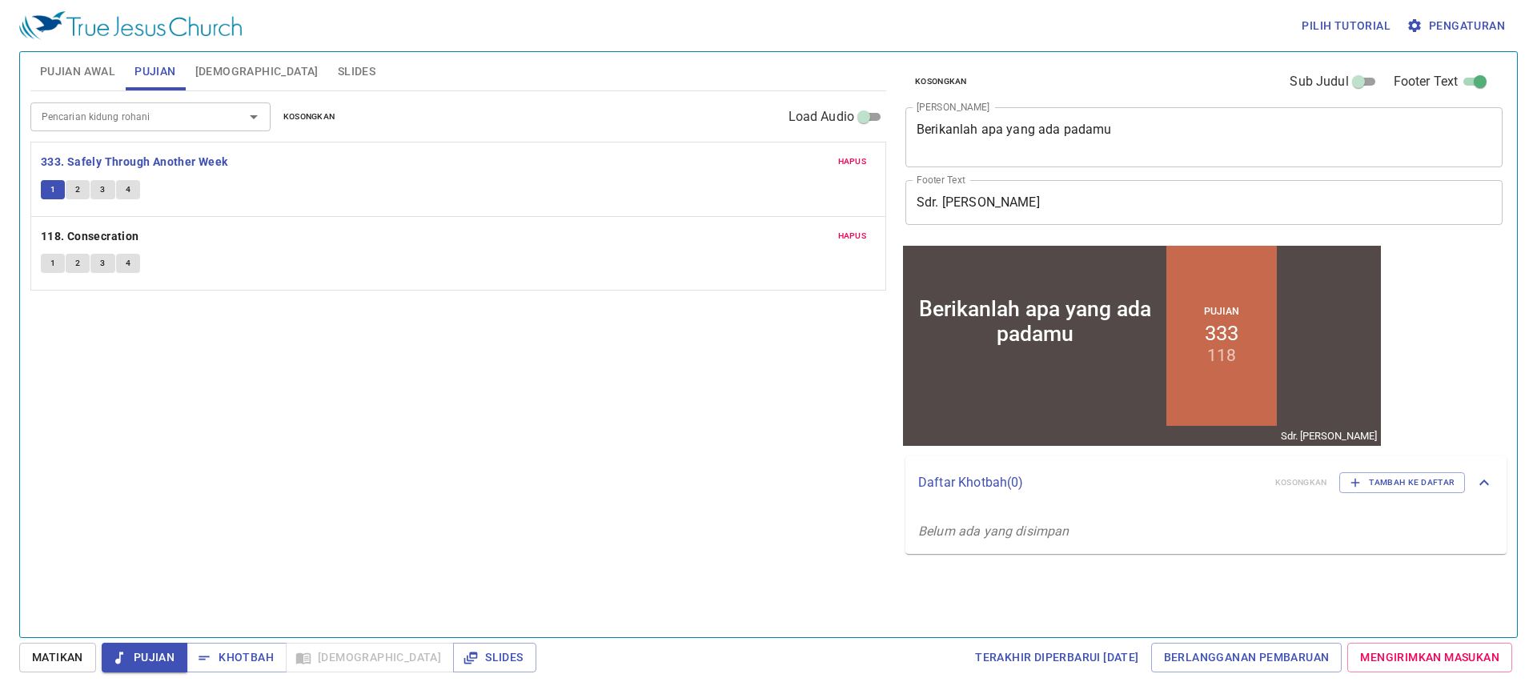
click at [546, 513] on div "Pencarian kidung rohani Pencarian kidung rohani Kosongkan Load Audio Hapus 333.…" at bounding box center [458, 357] width 856 height 533
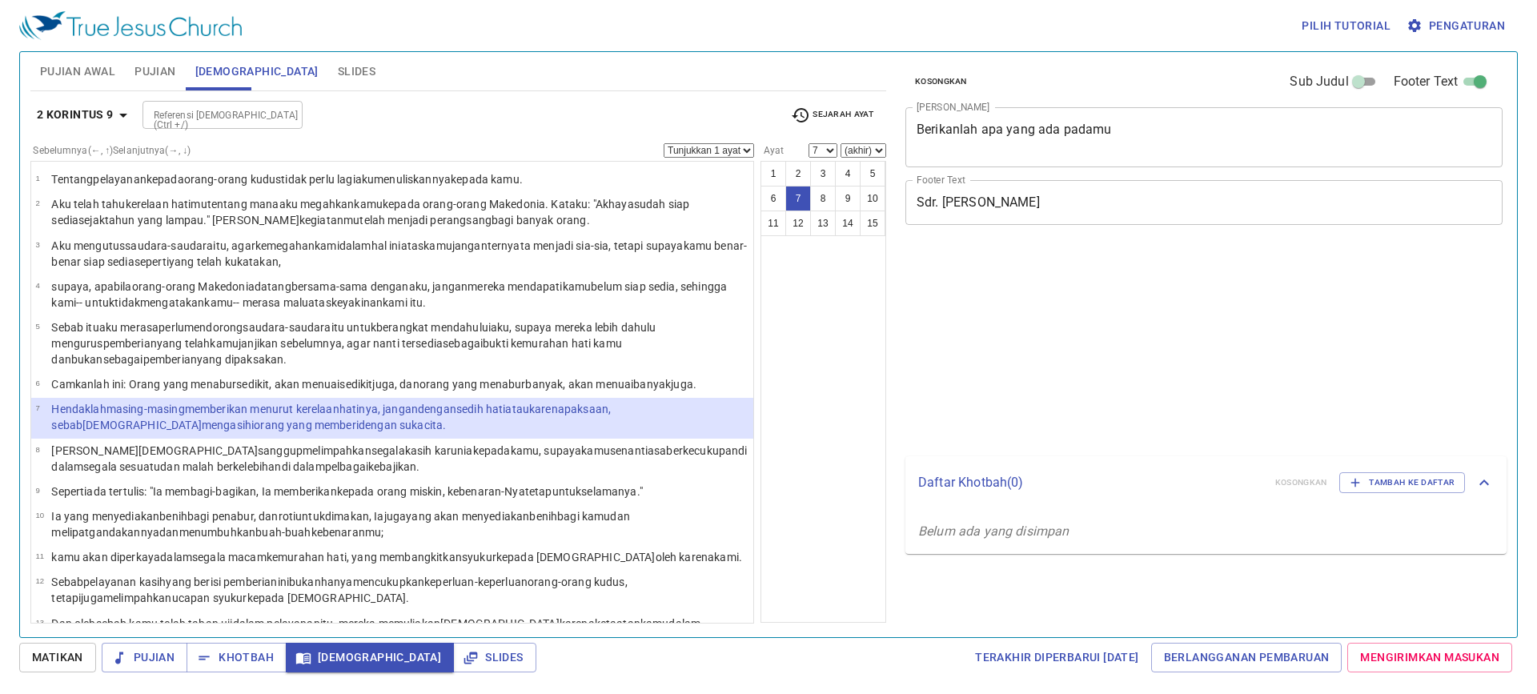
select select "7"
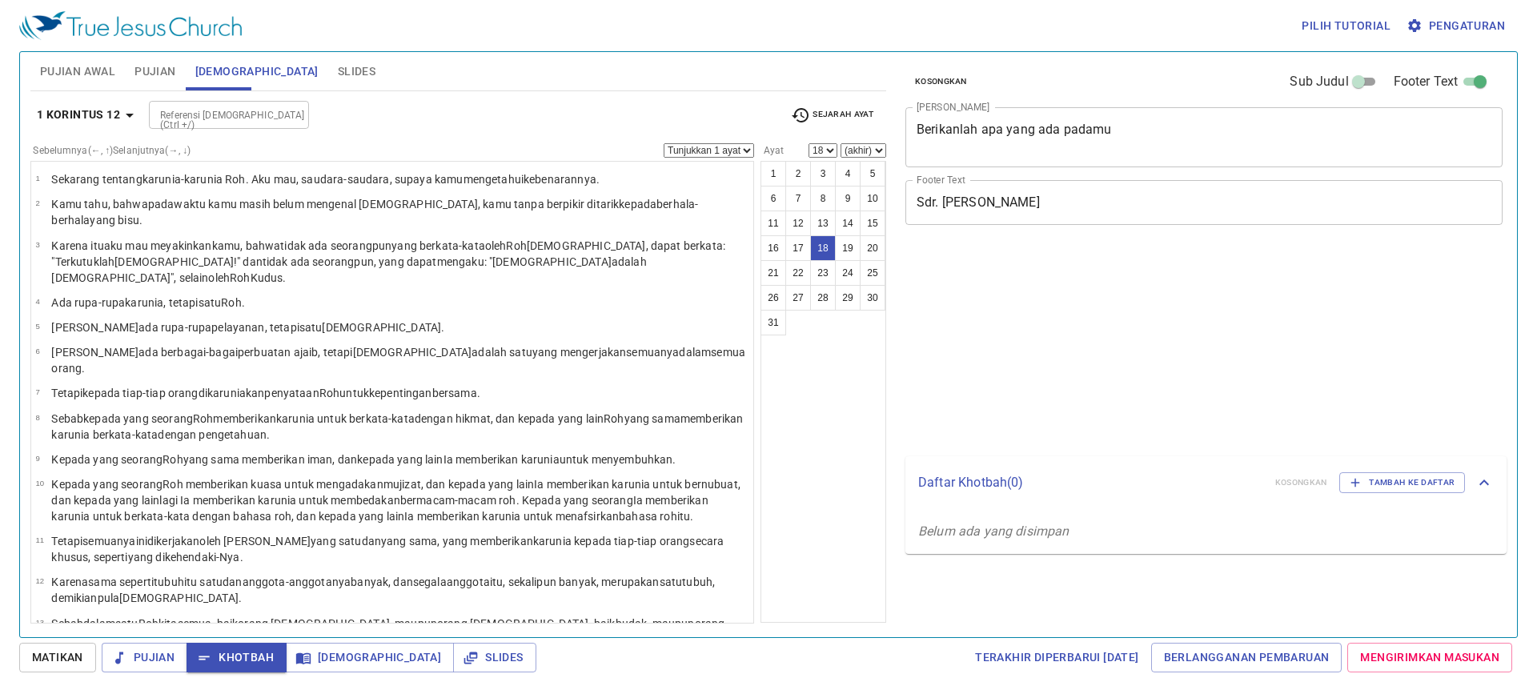
select select "18"
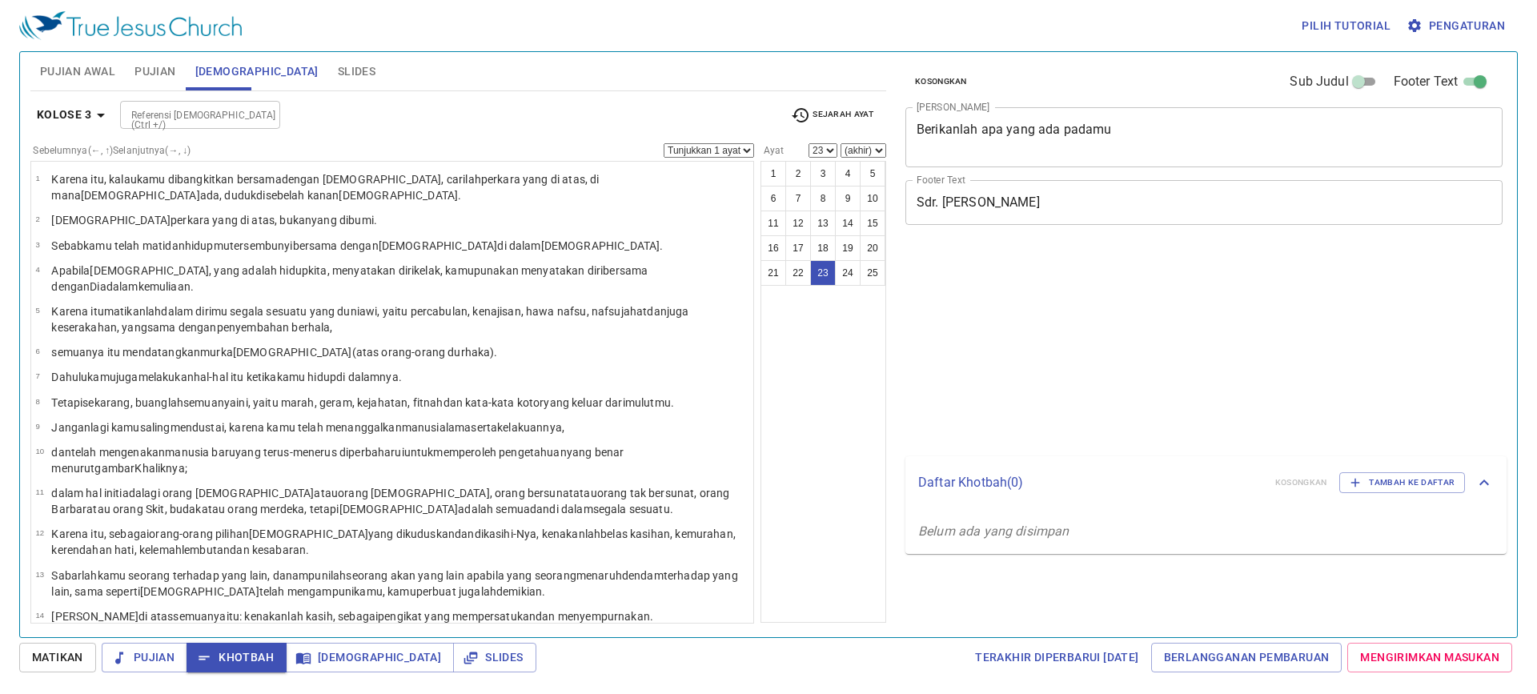
select select "23"
